Goal: Task Accomplishment & Management: Complete application form

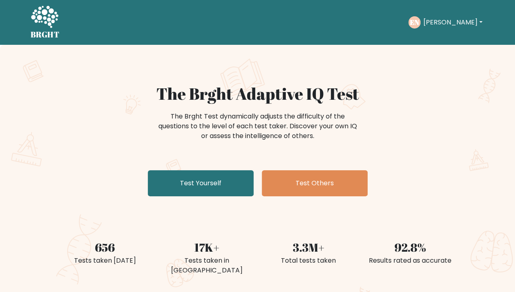
click at [452, 21] on button "[PERSON_NAME]" at bounding box center [452, 22] width 64 height 11
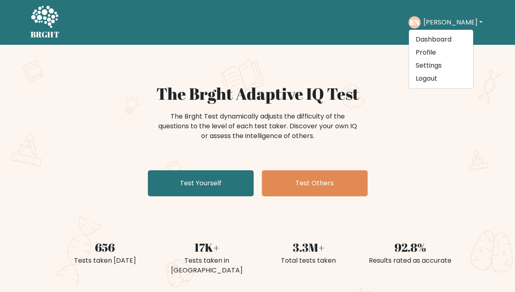
click at [468, 111] on div "The Brght Adaptive IQ Test The Brght Test dynamically adjusts the difficulty of…" at bounding box center [257, 170] width 515 height 251
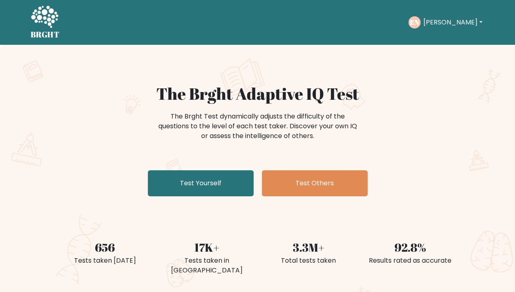
click at [176, 184] on link "Test Yourself" at bounding box center [201, 183] width 106 height 26
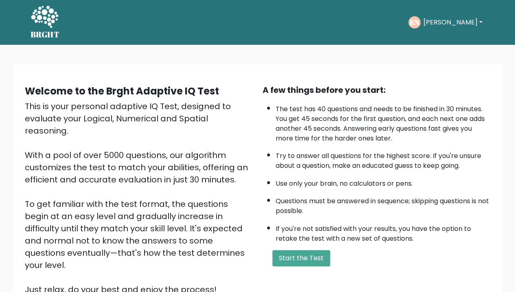
click at [289, 258] on button "Start the Test" at bounding box center [301, 258] width 58 height 16
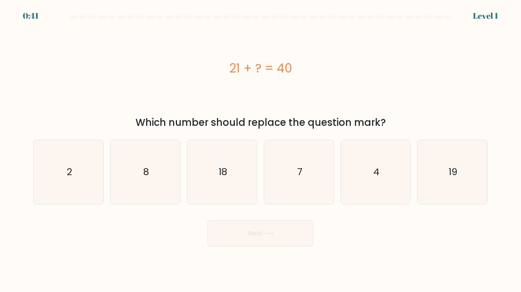
click at [453, 161] on icon "19" at bounding box center [452, 172] width 64 height 64
click at [261, 150] on input "f. 19" at bounding box center [260, 148] width 0 height 4
radio input "true"
click at [251, 236] on button "Next" at bounding box center [260, 233] width 106 height 26
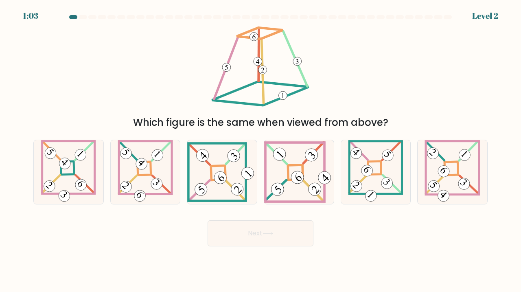
click at [232, 177] on icon at bounding box center [222, 172] width 70 height 60
click at [260, 150] on input "c." at bounding box center [260, 148] width 0 height 4
radio input "true"
click at [246, 242] on button "Next" at bounding box center [260, 233] width 106 height 26
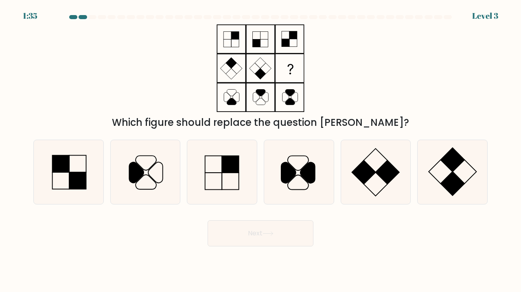
click at [445, 167] on icon at bounding box center [452, 172] width 64 height 64
click at [261, 150] on input "f." at bounding box center [260, 148] width 0 height 4
radio input "true"
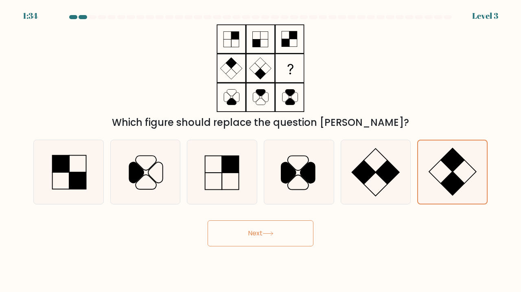
click at [273, 223] on button "Next" at bounding box center [260, 233] width 106 height 26
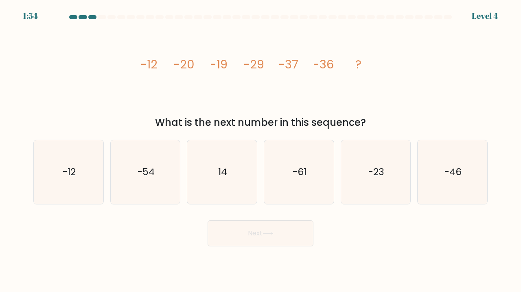
click at [448, 172] on text "-46" at bounding box center [452, 171] width 17 height 13
click at [261, 150] on input "f. -46" at bounding box center [260, 148] width 0 height 4
radio input "true"
click at [275, 239] on button "Next" at bounding box center [260, 233] width 106 height 26
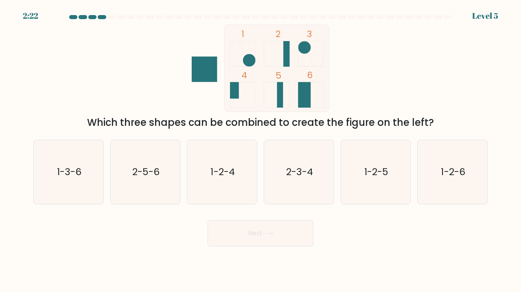
click at [155, 169] on text "2-5-6" at bounding box center [145, 171] width 27 height 13
click at [260, 150] on input "b. 2-5-6" at bounding box center [260, 148] width 0 height 4
radio input "true"
click at [255, 233] on button "Next" at bounding box center [260, 233] width 106 height 26
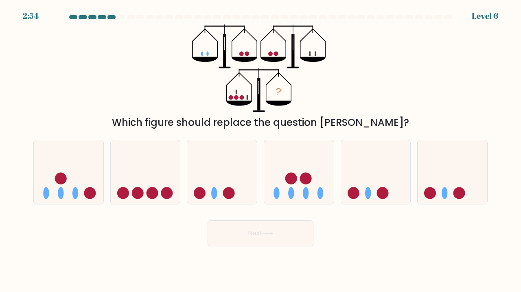
click at [71, 163] on icon at bounding box center [69, 171] width 70 height 57
click at [260, 150] on input "a." at bounding box center [260, 148] width 0 height 4
radio input "true"
click at [244, 232] on button "Next" at bounding box center [260, 233] width 106 height 26
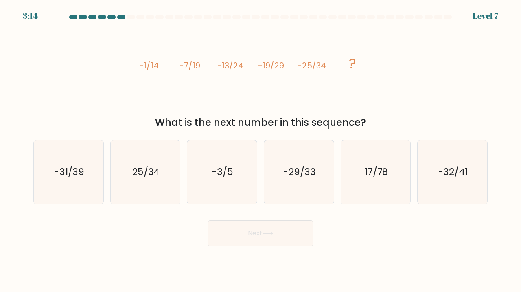
click at [71, 168] on text "-31/39" at bounding box center [69, 171] width 30 height 13
click at [260, 150] on input "a. -31/39" at bounding box center [260, 148] width 0 height 4
radio input "true"
click at [282, 233] on button "Next" at bounding box center [260, 233] width 106 height 26
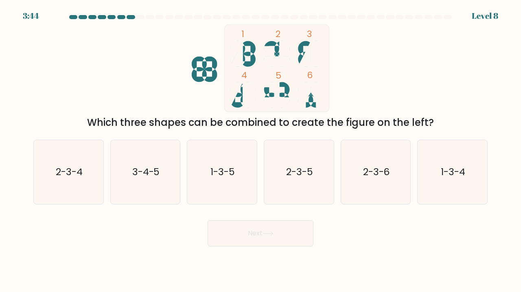
click at [456, 164] on icon "1-3-4" at bounding box center [452, 172] width 64 height 64
click at [261, 150] on input "f. 1-3-4" at bounding box center [260, 148] width 0 height 4
radio input "true"
click at [229, 238] on button "Next" at bounding box center [260, 233] width 106 height 26
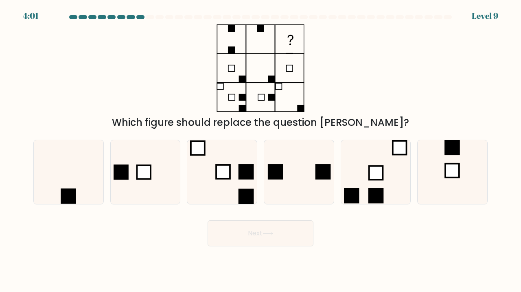
click at [63, 175] on icon at bounding box center [69, 172] width 64 height 64
click at [260, 150] on input "a." at bounding box center [260, 148] width 0 height 4
radio input "true"
click at [244, 232] on button "Next" at bounding box center [260, 233] width 106 height 26
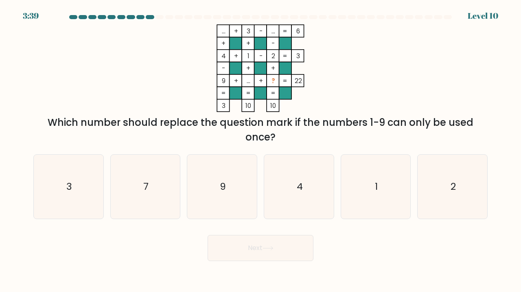
click at [138, 188] on icon "7" at bounding box center [145, 187] width 64 height 64
click at [260, 150] on input "b. 7" at bounding box center [260, 148] width 0 height 4
radio input "true"
click at [263, 247] on button "Next" at bounding box center [260, 248] width 106 height 26
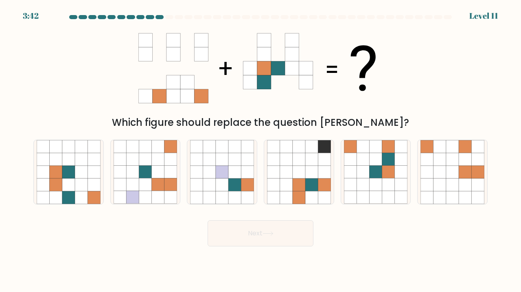
click at [390, 161] on icon at bounding box center [388, 159] width 13 height 13
click at [261, 150] on input "e." at bounding box center [260, 148] width 0 height 4
radio input "true"
click at [282, 236] on button "Next" at bounding box center [260, 233] width 106 height 26
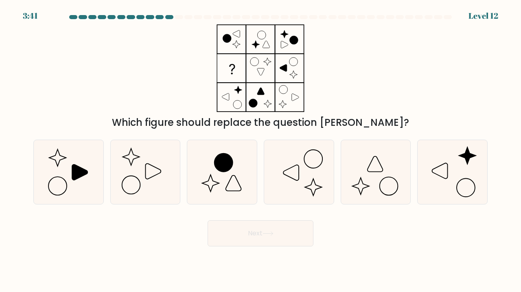
click at [133, 166] on icon at bounding box center [145, 172] width 64 height 64
click at [260, 150] on input "b." at bounding box center [260, 148] width 0 height 4
radio input "true"
click at [268, 232] on icon at bounding box center [267, 233] width 11 height 4
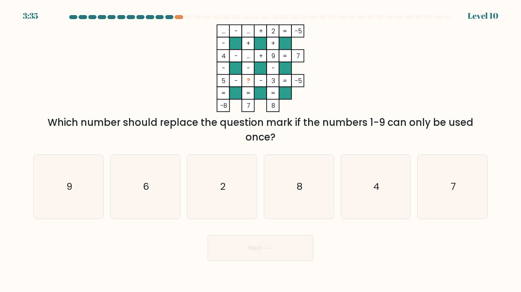
click at [474, 192] on icon "7" at bounding box center [452, 187] width 64 height 64
click at [261, 150] on input "f. 7" at bounding box center [260, 148] width 0 height 4
radio input "true"
click at [275, 243] on button "Next" at bounding box center [260, 248] width 106 height 26
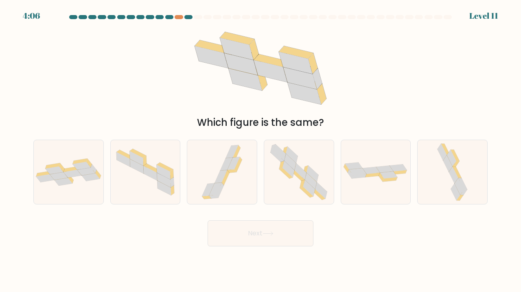
click at [52, 168] on icon at bounding box center [54, 170] width 18 height 8
click at [260, 150] on input "a." at bounding box center [260, 148] width 0 height 4
radio input "true"
click at [254, 236] on button "Next" at bounding box center [260, 233] width 106 height 26
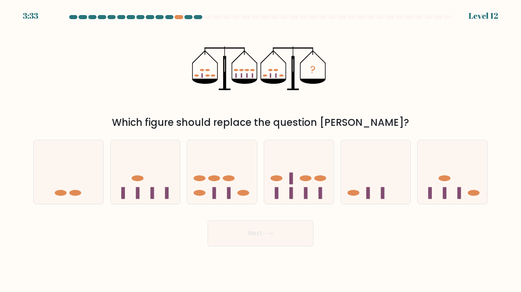
click at [308, 175] on icon at bounding box center [299, 171] width 70 height 57
click at [261, 150] on input "d." at bounding box center [260, 148] width 0 height 4
radio input "true"
click at [267, 233] on icon at bounding box center [267, 233] width 11 height 4
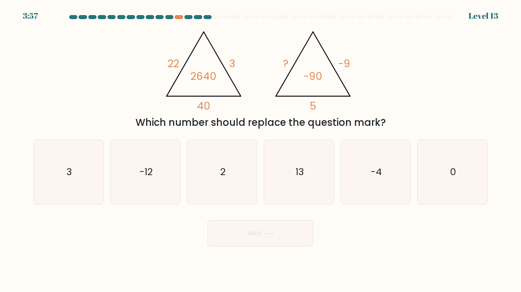
click at [212, 166] on icon "2" at bounding box center [222, 172] width 64 height 64
click at [260, 150] on input "c. 2" at bounding box center [260, 148] width 0 height 4
radio input "true"
click at [230, 236] on button "Next" at bounding box center [260, 233] width 106 height 26
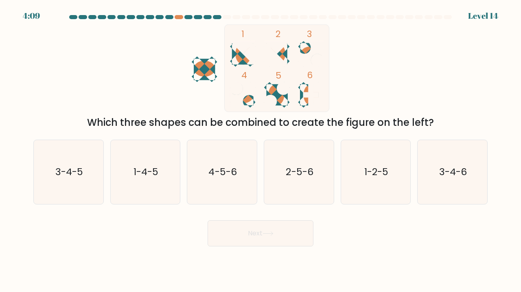
click at [68, 182] on icon "3-4-5" at bounding box center [69, 172] width 64 height 64
click at [260, 150] on input "a. 3-4-5" at bounding box center [260, 148] width 0 height 4
radio input "true"
click at [234, 236] on button "Next" at bounding box center [260, 233] width 106 height 26
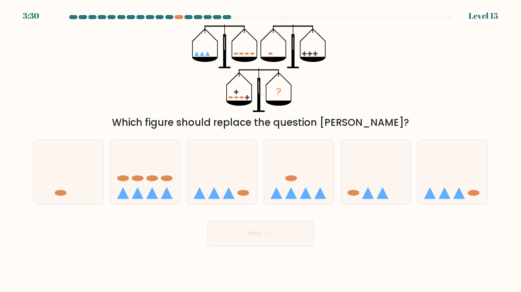
click at [230, 177] on icon at bounding box center [222, 171] width 70 height 57
click at [260, 150] on input "c." at bounding box center [260, 148] width 0 height 4
radio input "true"
click at [251, 236] on button "Next" at bounding box center [260, 233] width 106 height 26
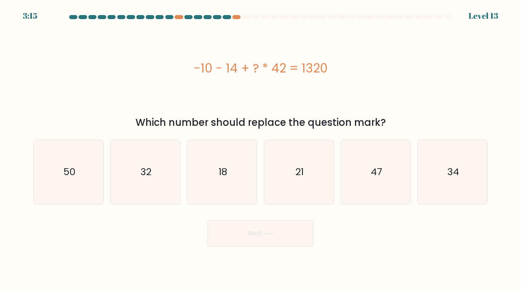
click at [78, 185] on icon "50" at bounding box center [69, 172] width 64 height 64
click at [260, 150] on input "a. 50" at bounding box center [260, 148] width 0 height 4
radio input "true"
click at [273, 233] on icon at bounding box center [268, 233] width 10 height 4
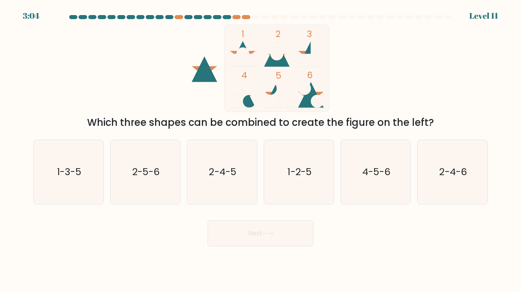
click at [383, 168] on text "4-5-6" at bounding box center [376, 171] width 28 height 13
click at [261, 150] on input "e. 4-5-6" at bounding box center [260, 148] width 0 height 4
radio input "true"
click at [275, 238] on button "Next" at bounding box center [260, 233] width 106 height 26
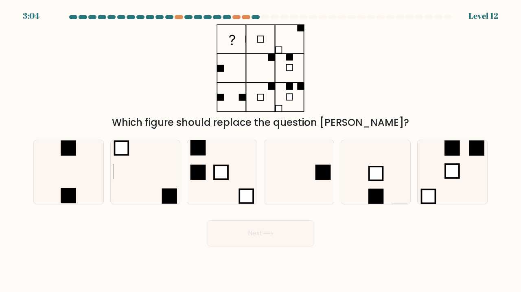
click at [314, 160] on icon at bounding box center [299, 172] width 64 height 64
click at [261, 150] on input "d." at bounding box center [260, 148] width 0 height 4
radio input "true"
click at [278, 238] on button "Next" at bounding box center [260, 233] width 106 height 26
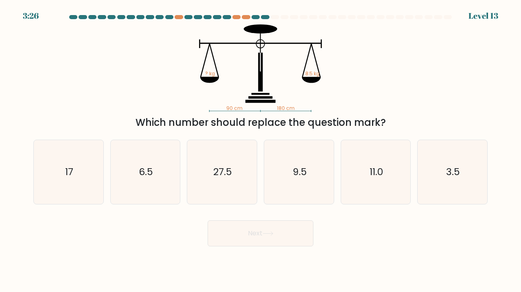
click at [73, 161] on icon "17" at bounding box center [69, 172] width 64 height 64
click at [260, 150] on input "a. 17" at bounding box center [260, 148] width 0 height 4
radio input "true"
click at [253, 233] on button "Next" at bounding box center [260, 233] width 106 height 26
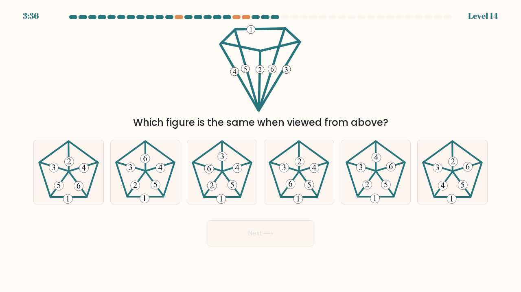
click at [49, 151] on icon at bounding box center [69, 172] width 64 height 64
click at [260, 150] on input "a." at bounding box center [260, 148] width 0 height 4
radio input "true"
click at [268, 230] on button "Next" at bounding box center [260, 233] width 106 height 26
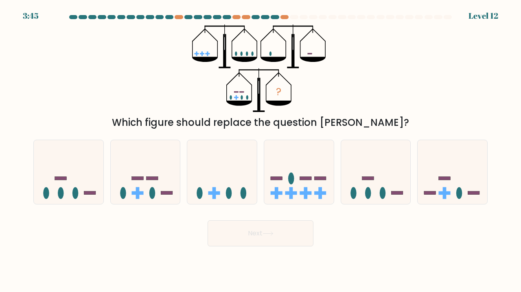
click at [156, 184] on icon at bounding box center [146, 171] width 70 height 57
click at [260, 150] on input "b." at bounding box center [260, 148] width 0 height 4
radio input "true"
click at [238, 234] on button "Next" at bounding box center [260, 233] width 106 height 26
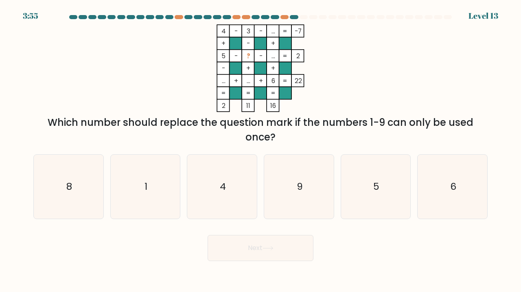
click at [150, 190] on icon "1" at bounding box center [145, 187] width 64 height 64
click at [260, 150] on input "b. 1" at bounding box center [260, 148] width 0 height 4
radio input "true"
click at [255, 251] on button "Next" at bounding box center [260, 248] width 106 height 26
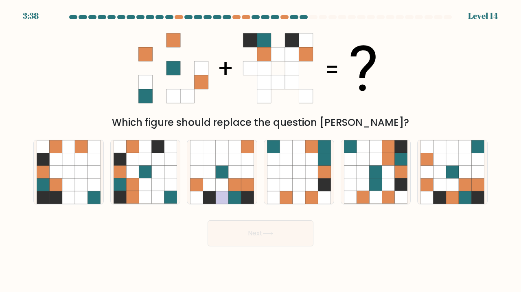
click at [158, 198] on icon at bounding box center [158, 197] width 13 height 13
click at [260, 150] on input "b." at bounding box center [260, 148] width 0 height 4
radio input "true"
click at [247, 233] on button "Next" at bounding box center [260, 233] width 106 height 26
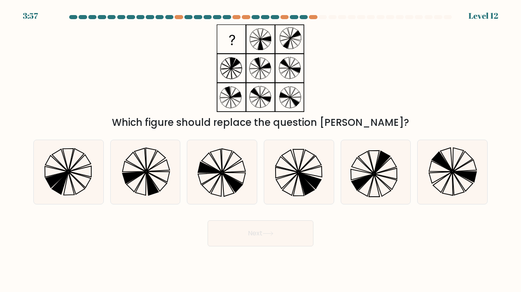
click at [274, 149] on icon at bounding box center [299, 172] width 64 height 64
click at [261, 149] on input "d." at bounding box center [260, 148] width 0 height 4
radio input "true"
click at [266, 234] on icon at bounding box center [267, 233] width 11 height 4
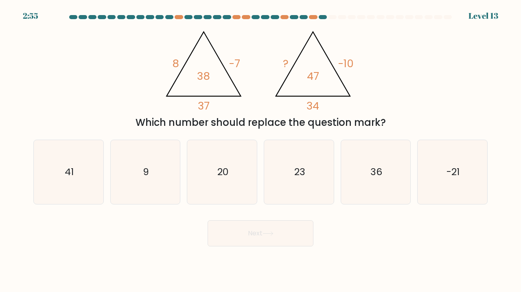
click at [301, 170] on text "23" at bounding box center [299, 171] width 11 height 13
click at [261, 150] on input "d. 23" at bounding box center [260, 148] width 0 height 4
radio input "true"
click at [282, 233] on button "Next" at bounding box center [260, 233] width 106 height 26
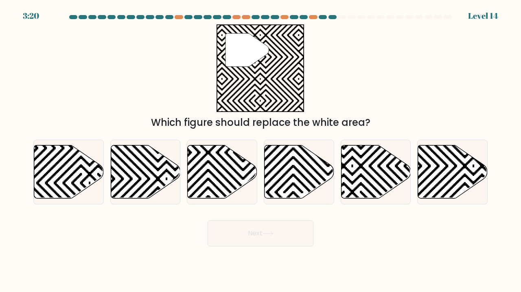
click at [377, 192] on icon at bounding box center [352, 201] width 140 height 140
click at [261, 150] on input "e." at bounding box center [260, 148] width 0 height 4
radio input "true"
click at [226, 170] on icon at bounding box center [243, 144] width 140 height 140
click at [260, 150] on input "c." at bounding box center [260, 148] width 0 height 4
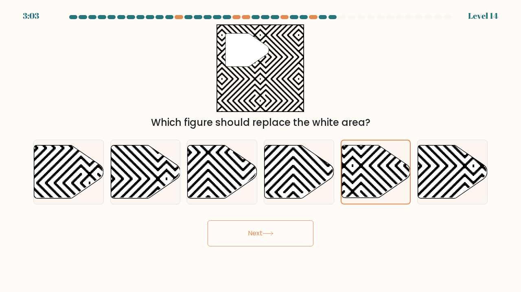
radio input "true"
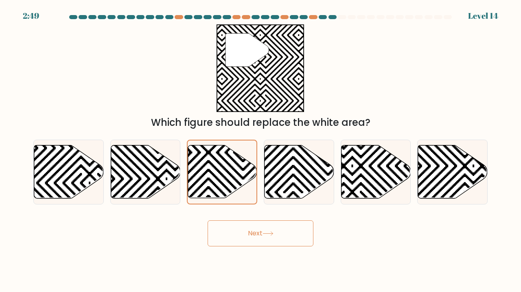
click at [69, 181] on icon at bounding box center [69, 171] width 70 height 53
click at [260, 150] on input "a." at bounding box center [260, 148] width 0 height 4
radio input "true"
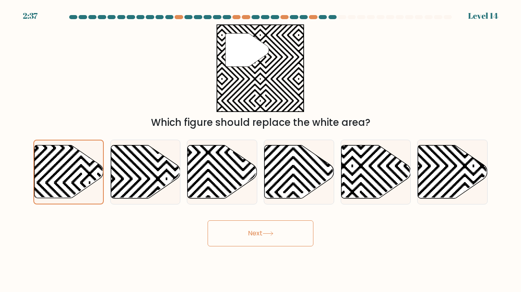
click at [260, 232] on button "Next" at bounding box center [260, 233] width 106 height 26
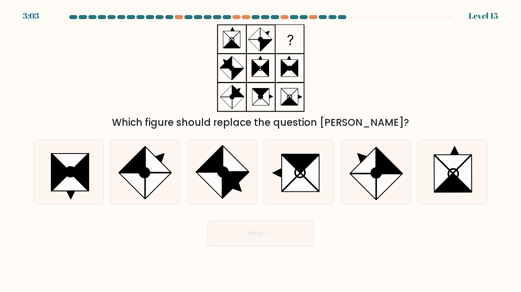
click at [137, 185] on icon at bounding box center [132, 186] width 26 height 26
click at [260, 150] on input "b." at bounding box center [260, 148] width 0 height 4
radio input "true"
click at [247, 235] on button "Next" at bounding box center [260, 233] width 106 height 26
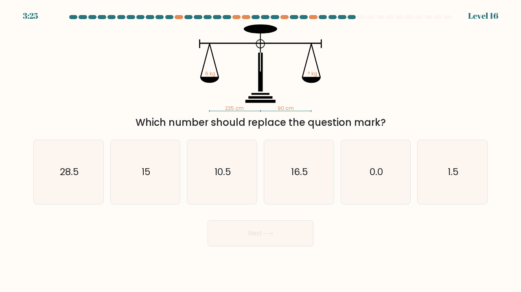
click at [138, 161] on icon "15" at bounding box center [145, 172] width 64 height 64
click at [260, 150] on input "b. 15" at bounding box center [260, 148] width 0 height 4
radio input "true"
click at [233, 224] on button "Next" at bounding box center [260, 233] width 106 height 26
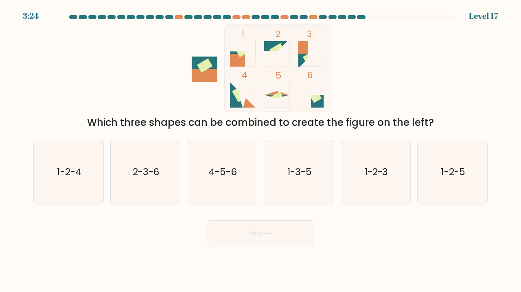
click at [367, 180] on icon "1-2-3" at bounding box center [376, 172] width 64 height 64
click at [261, 150] on input "e. 1-2-3" at bounding box center [260, 148] width 0 height 4
radio input "true"
click at [277, 232] on button "Next" at bounding box center [260, 233] width 106 height 26
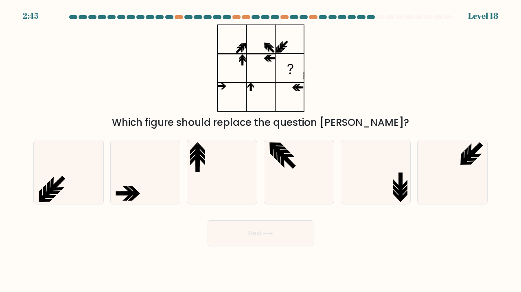
click at [218, 173] on icon at bounding box center [222, 172] width 64 height 64
click at [260, 150] on input "c." at bounding box center [260, 148] width 0 height 4
radio input "true"
click at [278, 235] on button "Next" at bounding box center [260, 233] width 106 height 26
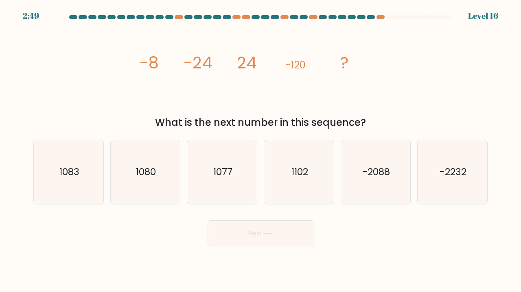
click at [157, 178] on icon "1080" at bounding box center [145, 172] width 64 height 64
click at [260, 150] on input "b. 1080" at bounding box center [260, 148] width 0 height 4
radio input "true"
click at [259, 236] on button "Next" at bounding box center [260, 233] width 106 height 26
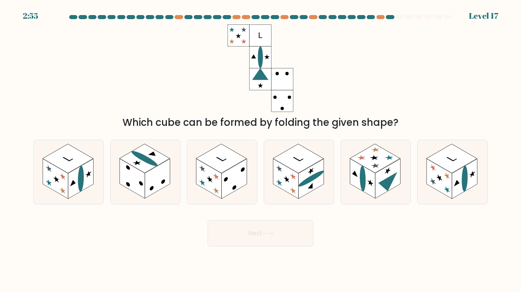
click at [72, 183] on icon at bounding box center [73, 182] width 6 height 8
click at [260, 150] on input "a." at bounding box center [260, 148] width 0 height 4
radio input "true"
click at [236, 234] on button "Next" at bounding box center [260, 233] width 106 height 26
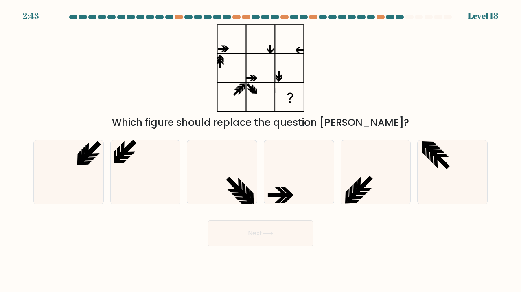
click at [137, 176] on icon at bounding box center [145, 172] width 64 height 64
click at [260, 150] on input "b." at bounding box center [260, 148] width 0 height 4
radio input "true"
click at [254, 231] on button "Next" at bounding box center [260, 233] width 106 height 26
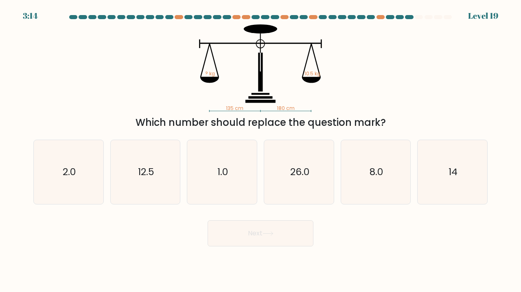
click at [384, 178] on icon "8.0" at bounding box center [376, 172] width 64 height 64
click at [261, 150] on input "e. 8.0" at bounding box center [260, 148] width 0 height 4
radio input "true"
click at [289, 228] on button "Next" at bounding box center [260, 233] width 106 height 26
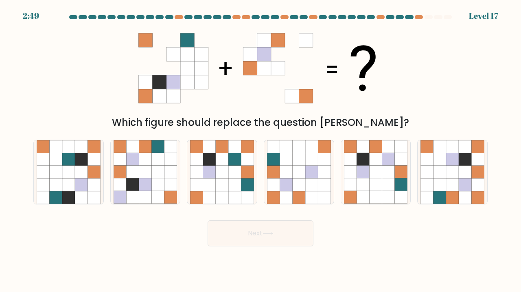
click at [220, 181] on icon at bounding box center [222, 184] width 13 height 13
click at [260, 150] on input "c." at bounding box center [260, 148] width 0 height 4
radio input "true"
click at [255, 235] on button "Next" at bounding box center [260, 233] width 106 height 26
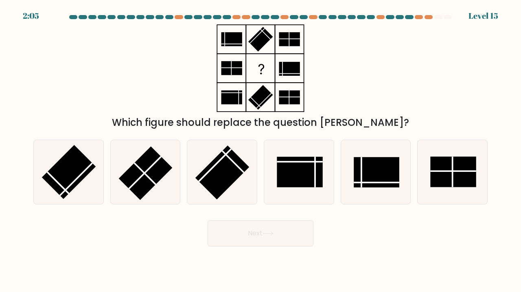
click at [146, 167] on rect at bounding box center [145, 173] width 54 height 54
click at [260, 150] on input "b." at bounding box center [260, 148] width 0 height 4
radio input "true"
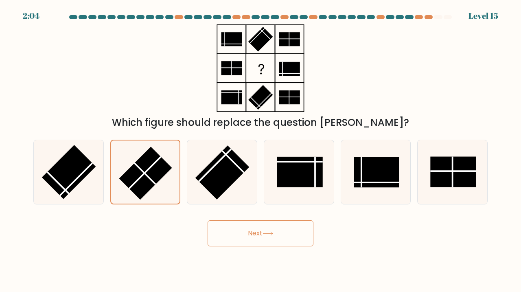
click at [243, 234] on button "Next" at bounding box center [260, 233] width 106 height 26
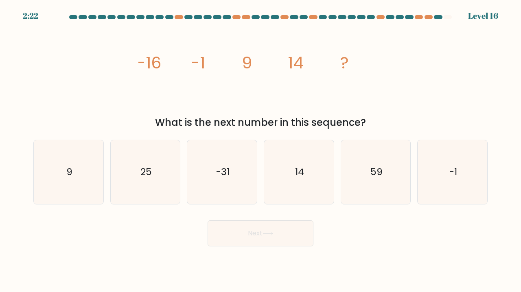
click at [313, 178] on icon "14" at bounding box center [299, 172] width 64 height 64
click at [261, 150] on input "d. 14" at bounding box center [260, 148] width 0 height 4
radio input "true"
click at [284, 235] on button "Next" at bounding box center [260, 233] width 106 height 26
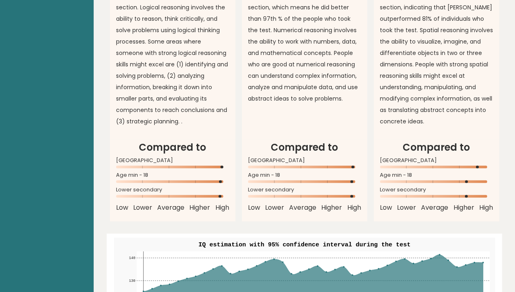
scroll to position [764, 0]
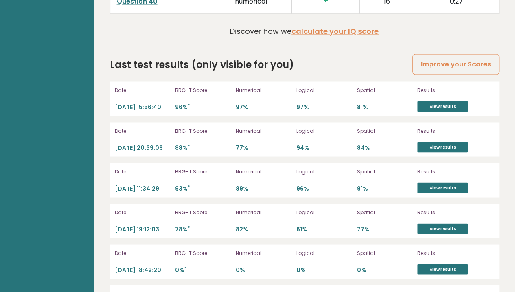
scroll to position [2291, 0]
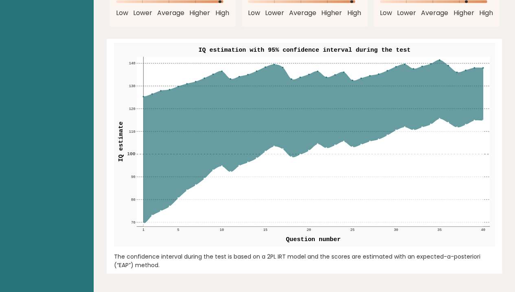
click at [404, 100] on icon at bounding box center [312, 141] width 339 height 163
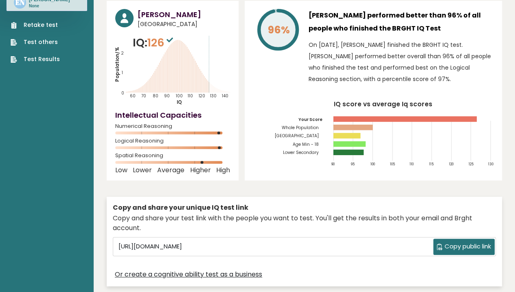
scroll to position [0, 0]
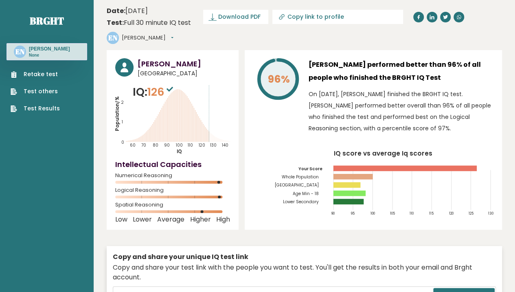
click at [402, 88] on p "On October 09, 2025, Ethan Ndururi finished the BRGHT IQ test. Ethan performed …" at bounding box center [400, 111] width 185 height 46
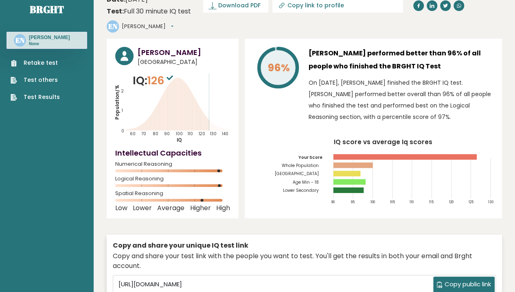
scroll to position [11, 0]
click at [410, 81] on p "On October 09, 2025, Ethan Ndururi finished the BRGHT IQ test. Ethan performed …" at bounding box center [400, 100] width 185 height 46
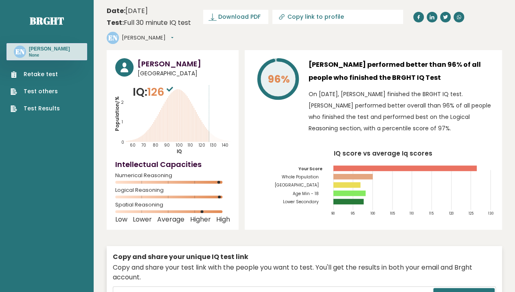
click at [145, 106] on icon "Population/% IQ 0 1 2 60 70 80 90 100 110 120 130 140" at bounding box center [172, 119] width 115 height 71
click at [135, 84] on p "IQ: 126" at bounding box center [154, 92] width 42 height 16
click at [118, 96] on tspan "Population/%" at bounding box center [117, 113] width 7 height 35
click at [116, 130] on icon "Population/% IQ 0 1 2 60 70 80 90 100 110 120 130 140" at bounding box center [172, 119] width 115 height 71
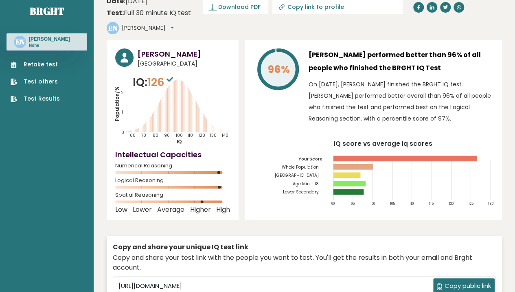
scroll to position [13, 0]
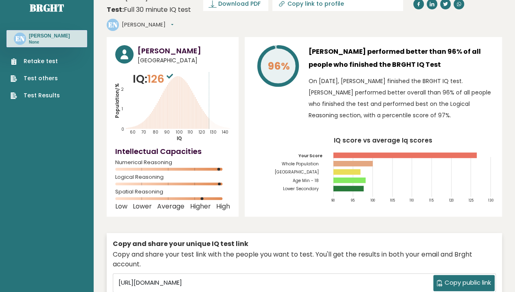
click at [135, 161] on span "Numerical Reasoning" at bounding box center [172, 162] width 115 height 3
click at [121, 175] on span "Logical Reasoning" at bounding box center [172, 176] width 115 height 3
click at [124, 190] on div "Spatial Reasoning" at bounding box center [172, 196] width 115 height 13
click at [24, 98] on link "Test Results" at bounding box center [35, 95] width 49 height 9
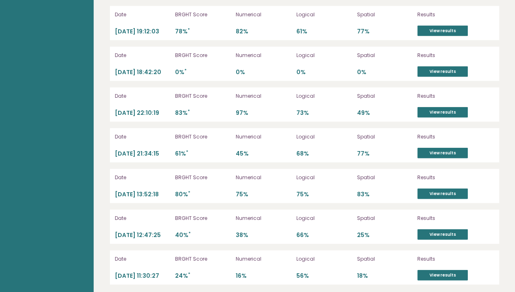
scroll to position [2451, 0]
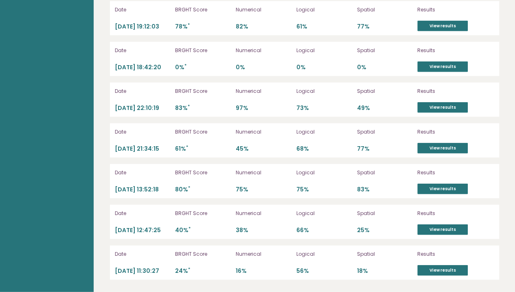
click at [452, 272] on link "View results" at bounding box center [442, 270] width 50 height 11
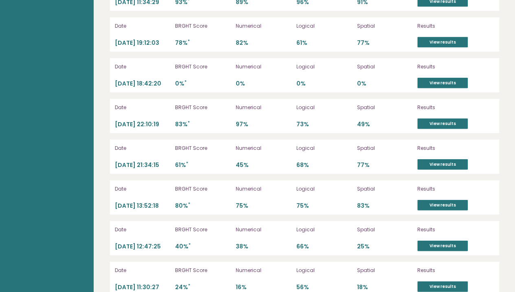
scroll to position [2433, 0]
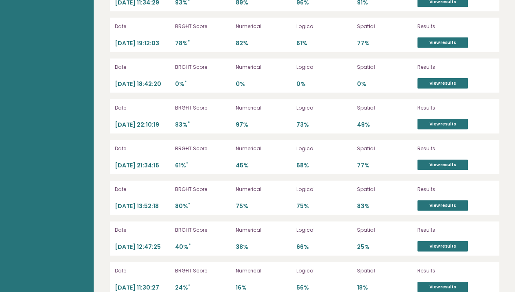
click at [446, 201] on link "View results" at bounding box center [442, 205] width 50 height 11
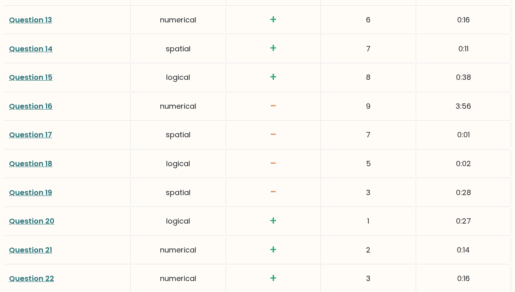
scroll to position [1518, 0]
click at [45, 129] on link "Question 17" at bounding box center [30, 134] width 43 height 10
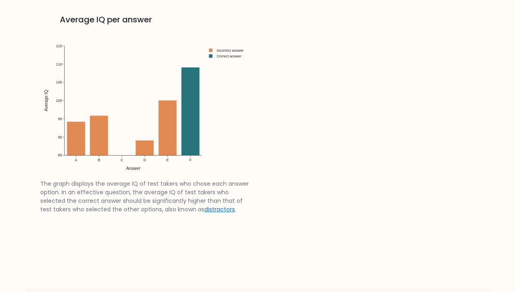
scroll to position [1240, 0]
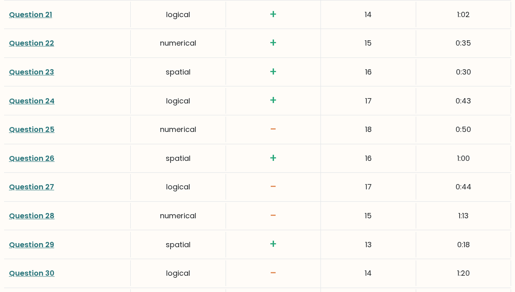
scroll to position [1754, 0]
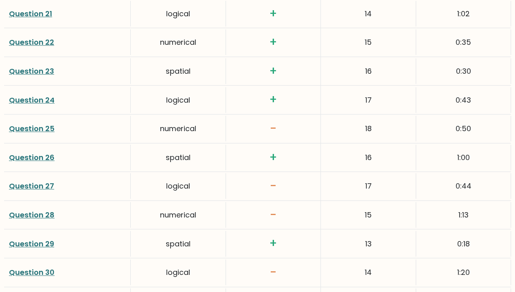
click at [36, 181] on link "Question 27" at bounding box center [31, 186] width 45 height 10
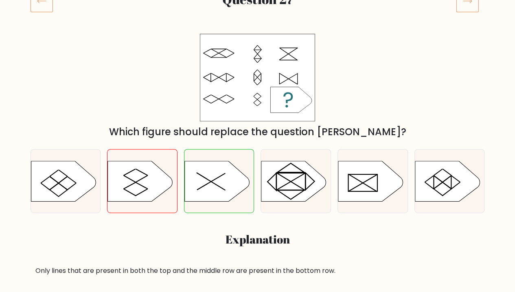
scroll to position [124, 0]
